Goal: Task Accomplishment & Management: Manage account settings

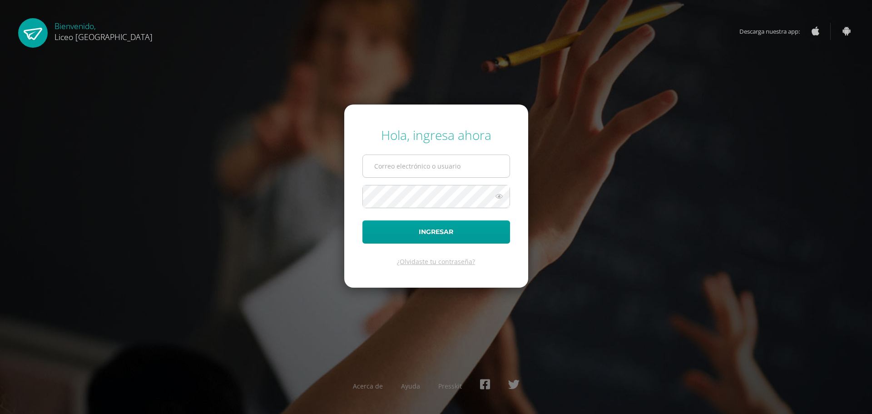
type input "20192270"
click at [401, 230] on button "Ingresar" at bounding box center [436, 231] width 148 height 23
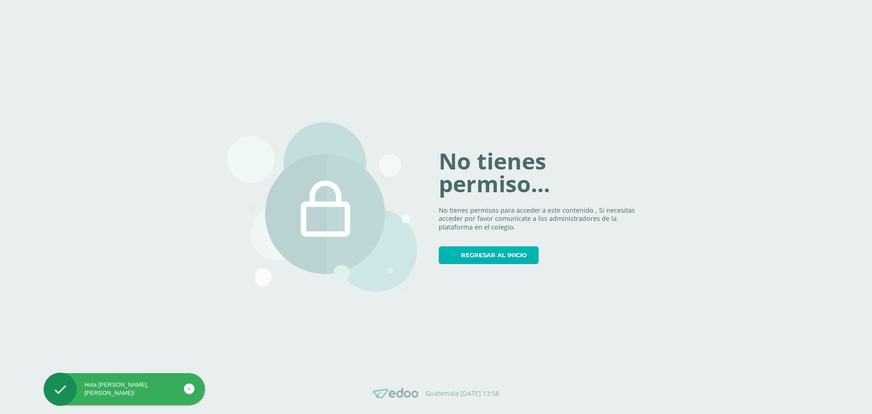
click at [482, 252] on span "Regresar al inicio" at bounding box center [494, 255] width 66 height 17
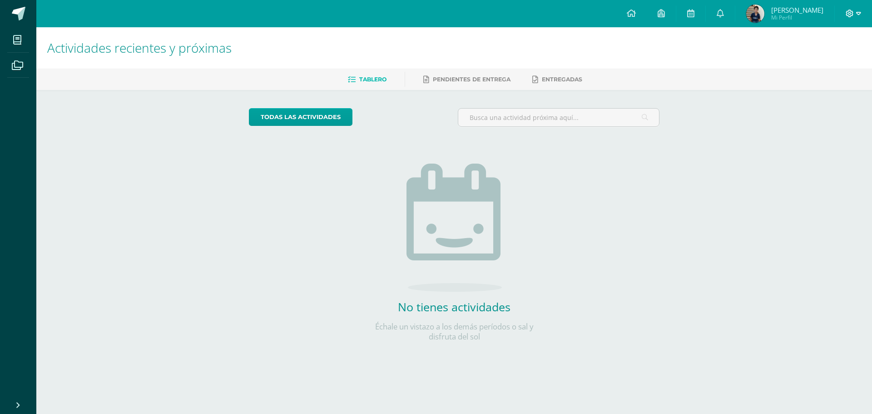
click at [849, 13] on icon at bounding box center [850, 14] width 8 height 8
click at [832, 60] on span "Cerrar sesión" at bounding box center [829, 62] width 41 height 9
